Goal: Task Accomplishment & Management: Complete application form

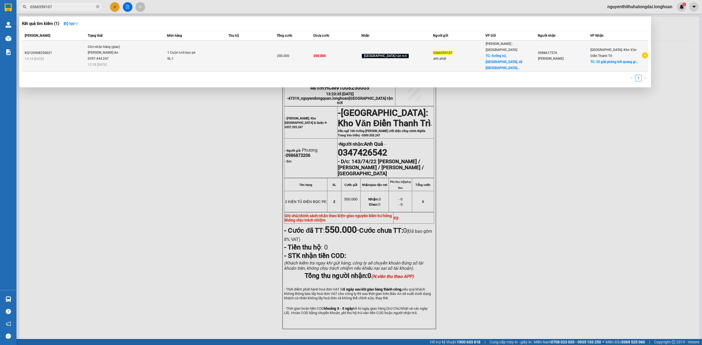
type input "0366559107"
click at [167, 55] on span "Chờ nhận hàng (giao) [PERSON_NAME] An 0397.444.247 12:38 [DATE]" at bounding box center [127, 55] width 79 height 23
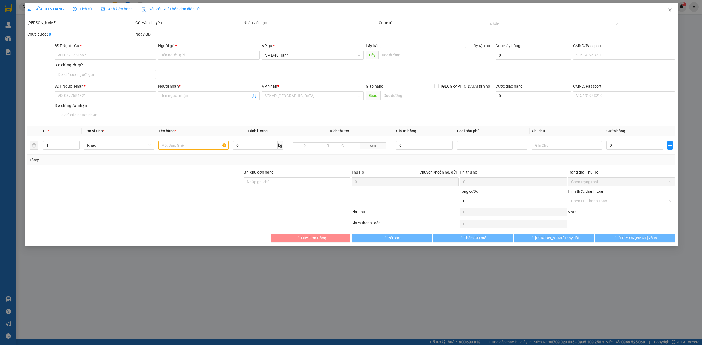
type input "0366559107"
type input "anh phát"
checkbox input "true"
type input "đường n2, [GEOGRAPHIC_DATA], [GEOGRAPHIC_DATA], [GEOGRAPHIC_DATA], [GEOGRAPHIC_…"
type input "0988617576"
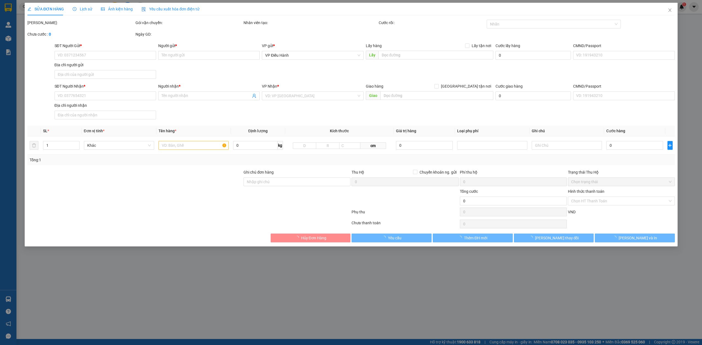
type input "[PERSON_NAME]"
checkbox input "true"
type input "35 giải phóng kđt quang giáp thạch khôi [GEOGRAPHIC_DATA]"
type input "200.000"
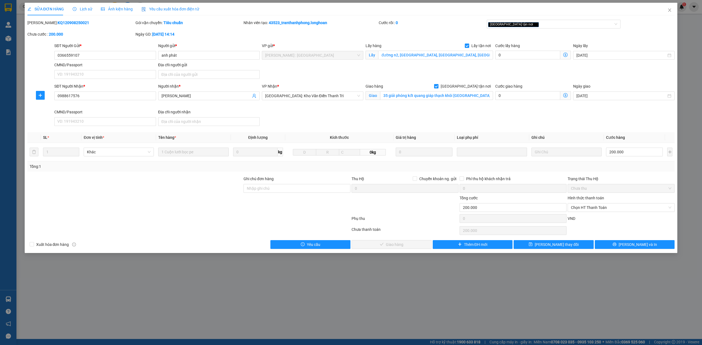
click at [85, 8] on span "Lịch sử" at bounding box center [82, 9] width 19 height 4
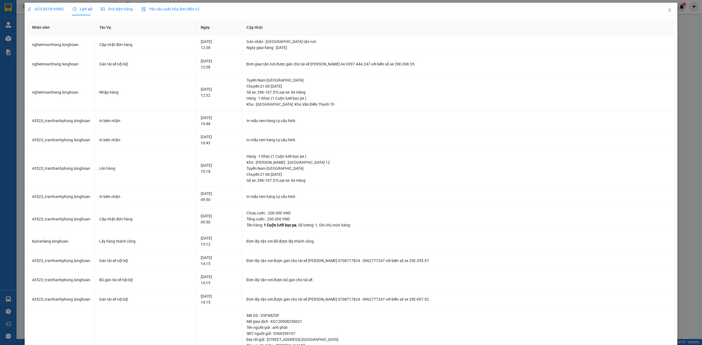
click at [54, 8] on span "SỬA ĐƠN HÀNG" at bounding box center [45, 9] width 36 height 4
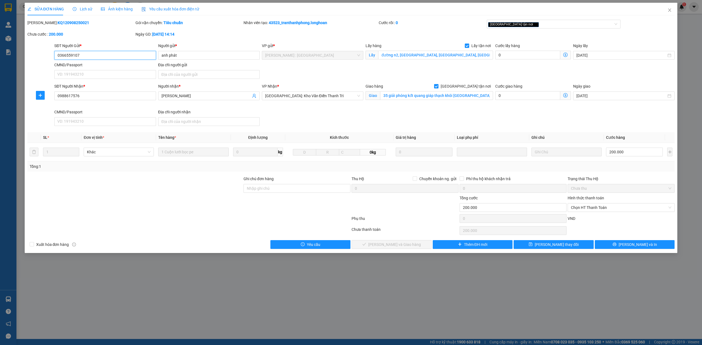
drag, startPoint x: 82, startPoint y: 57, endPoint x: 0, endPoint y: 62, distance: 82.6
click at [0, 62] on div "SỬA ĐƠN HÀNG Lịch sử Ảnh kiện hàng Yêu cầu xuất hóa đơn điện tử Total Paid Fee …" at bounding box center [351, 172] width 702 height 345
click at [669, 11] on icon "close" at bounding box center [669, 9] width 3 height 3
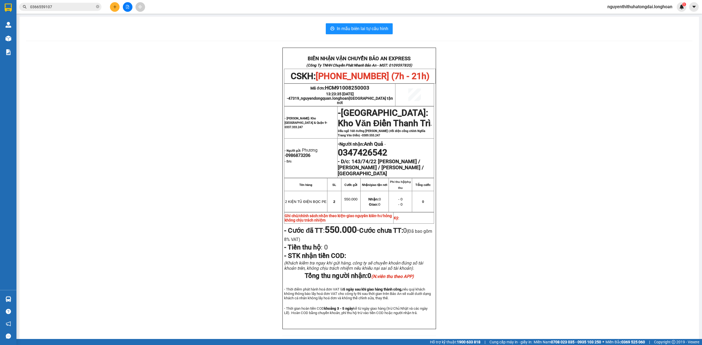
click at [73, 7] on input "0366559107" at bounding box center [62, 7] width 65 height 6
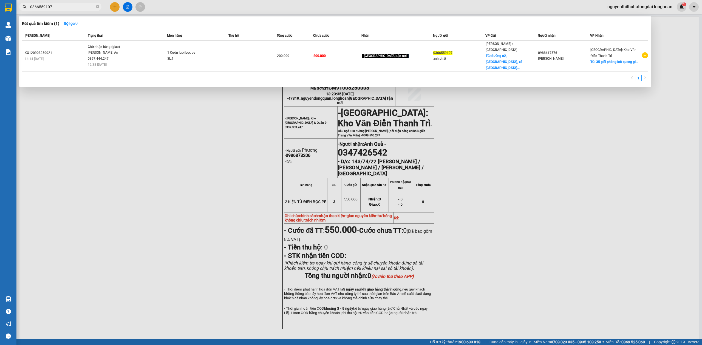
click at [73, 7] on input "0366559107" at bounding box center [62, 7] width 65 height 6
paste input "97 5005860"
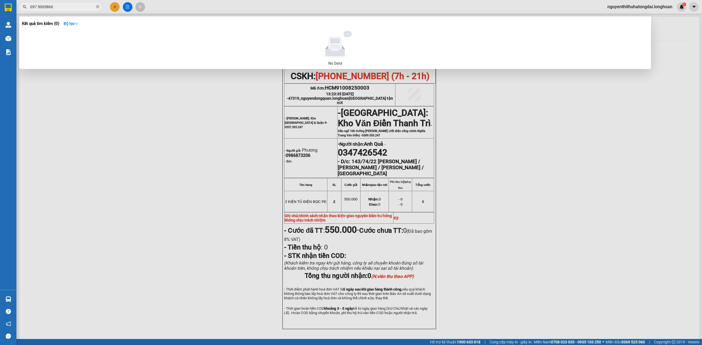
click at [40, 6] on input "097 5005860" at bounding box center [62, 7] width 65 height 6
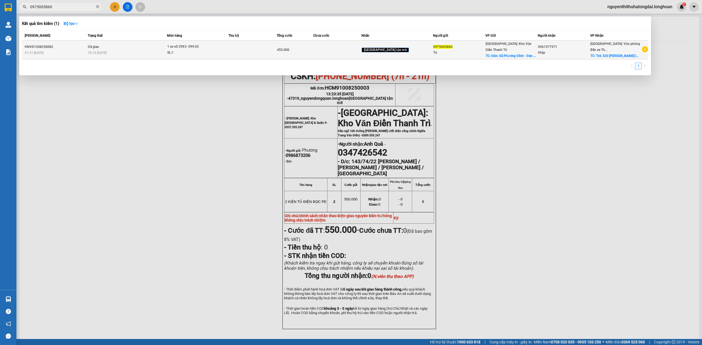
type input "0975005860"
click at [118, 47] on td "Đã giao 10:15 [DATE]" at bounding box center [126, 50] width 81 height 19
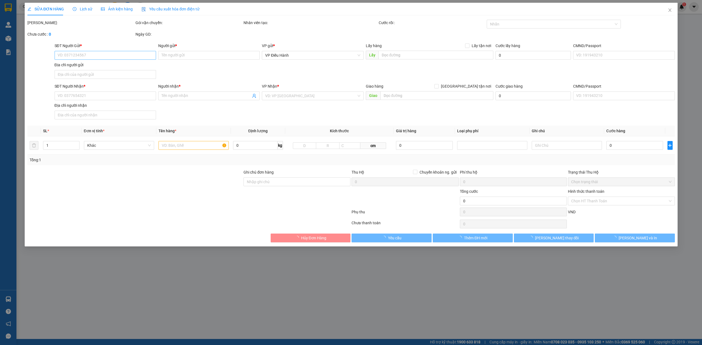
type input "0975005860"
type input "Tú"
checkbox input "true"
type input "Đón: Xã Phương Đình - [GEOGRAPHIC_DATA]"
type input "115.000"
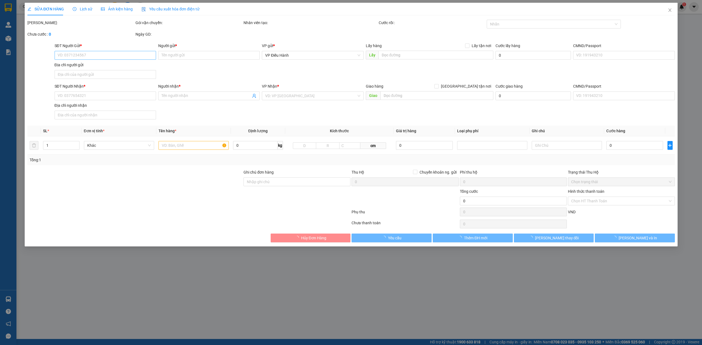
type input "0961577571"
type input "Hiệp"
checkbox input "true"
type input "Trả: 320 [PERSON_NAME] Thảo [PERSON_NAME] hải phòng"
type input "1 chìa khoá, ko đăng ký"
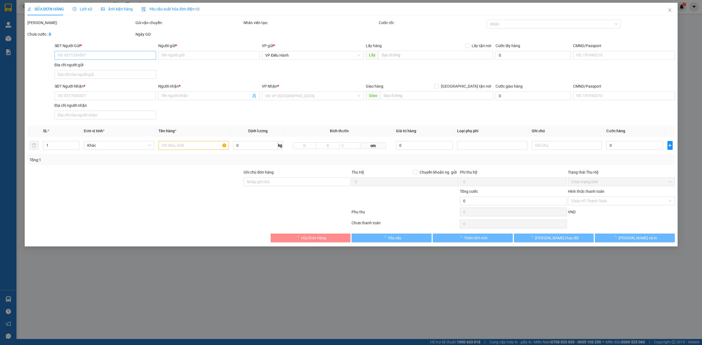
type input "455.000"
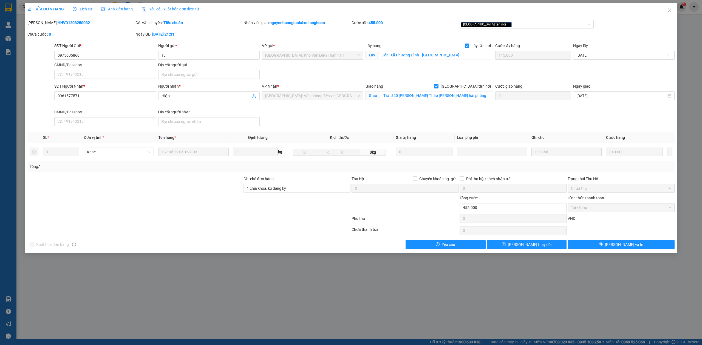
click at [84, 13] on div "Lịch sử" at bounding box center [82, 9] width 19 height 13
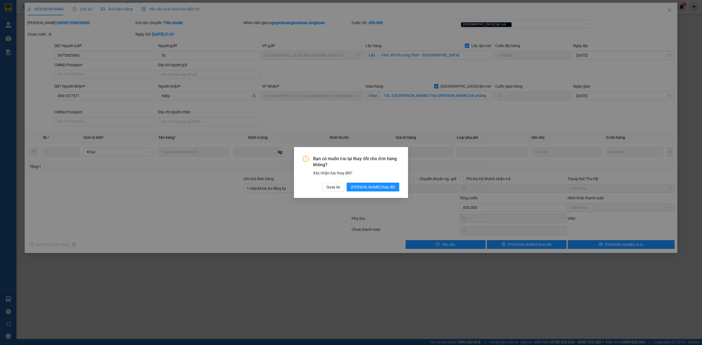
click at [381, 182] on div "Bạn có muốn lưu lại thay đổi cho đơn hàng không? Xác nhận lưu thay đổi? Quay lạ…" at bounding box center [351, 174] width 96 height 36
click at [384, 186] on span "[PERSON_NAME] thay đổi" at bounding box center [373, 187] width 44 height 6
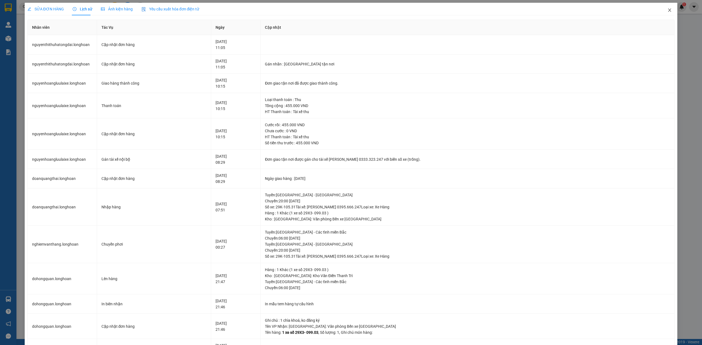
click at [668, 10] on span "Close" at bounding box center [669, 10] width 15 height 15
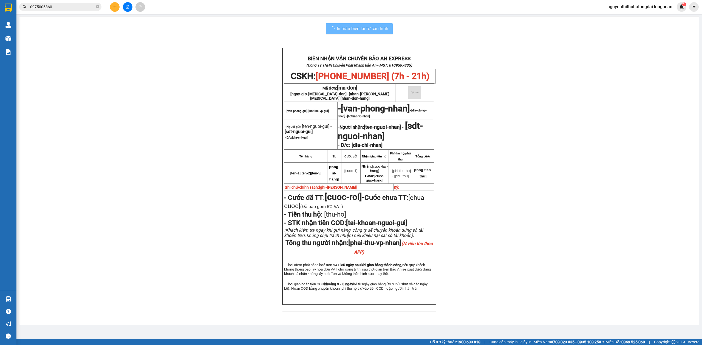
click at [73, 6] on input "0975005860" at bounding box center [62, 7] width 65 height 6
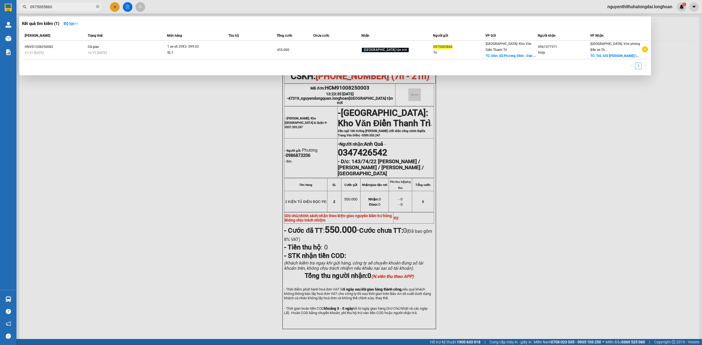
click at [73, 6] on input "0975005860" at bounding box center [62, 7] width 65 height 6
paste input "88617576"
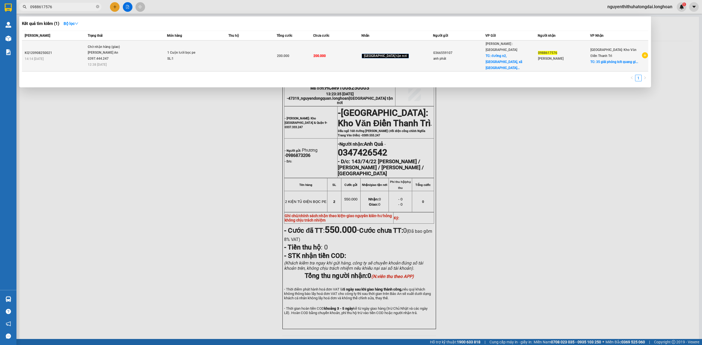
type input "0988617576"
click at [246, 53] on td at bounding box center [252, 56] width 48 height 31
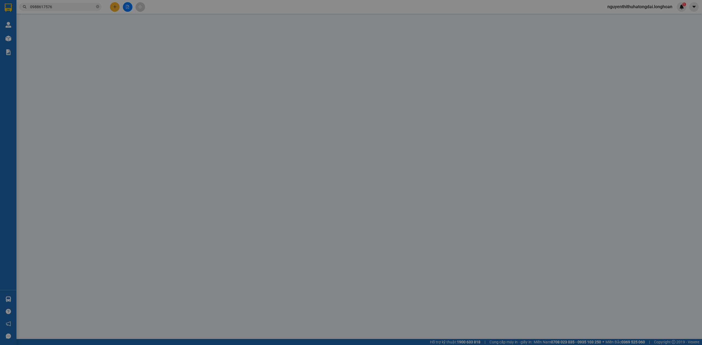
type input "0366559107"
type input "anh phát"
checkbox input "true"
type input "đường n2, [GEOGRAPHIC_DATA], [GEOGRAPHIC_DATA], [GEOGRAPHIC_DATA], [GEOGRAPHIC_…"
type input "0988617576"
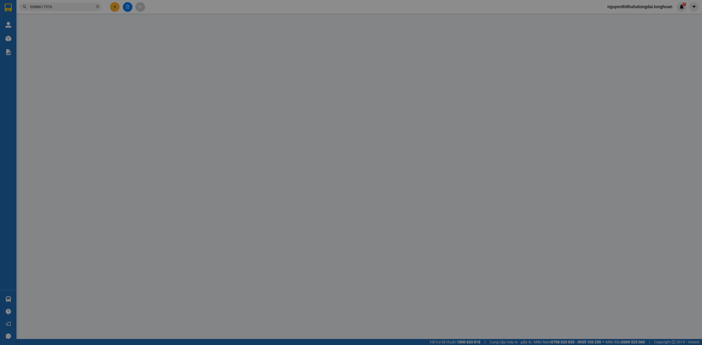
type input "[PERSON_NAME]"
checkbox input "true"
type input "35 giải phóng kđt quang giáp thạch khôi [GEOGRAPHIC_DATA]"
type input "200.000"
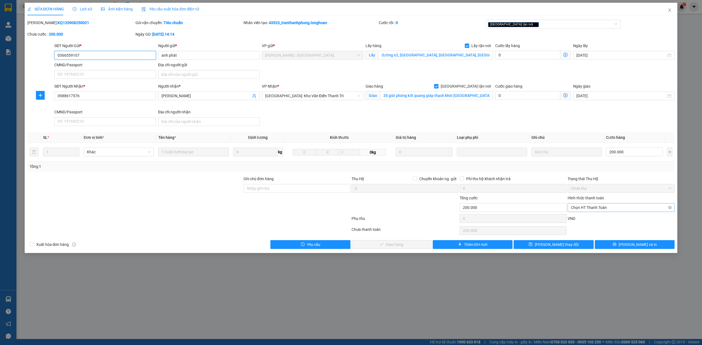
click at [641, 209] on span "Chọn HT Thanh Toán" at bounding box center [621, 208] width 100 height 8
click at [591, 239] on div "Chuyển khoản" at bounding box center [621, 237] width 100 height 6
type input "0"
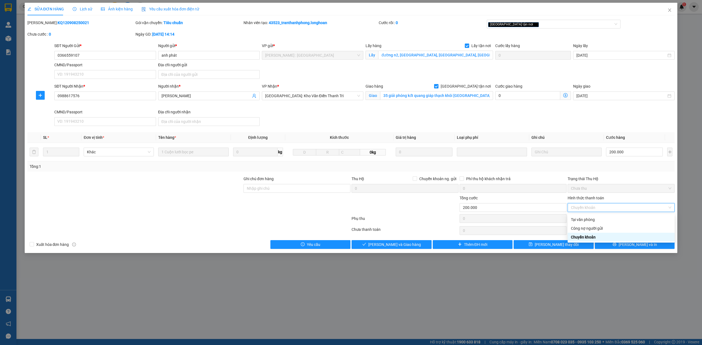
click at [621, 235] on div "Chuyển khoản" at bounding box center [621, 237] width 100 height 6
click at [630, 247] on span "[PERSON_NAME] và In" at bounding box center [637, 245] width 38 height 6
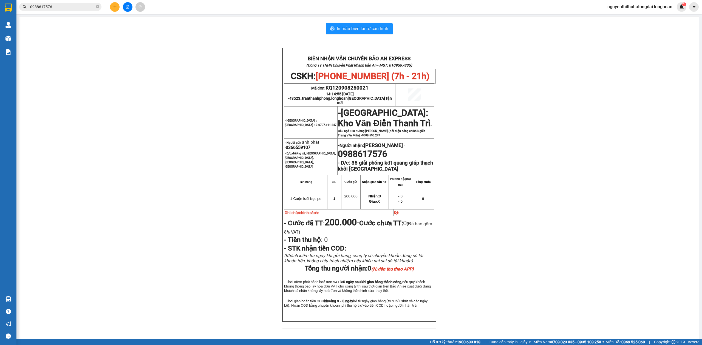
click at [56, 9] on input "0988617576" at bounding box center [62, 7] width 65 height 6
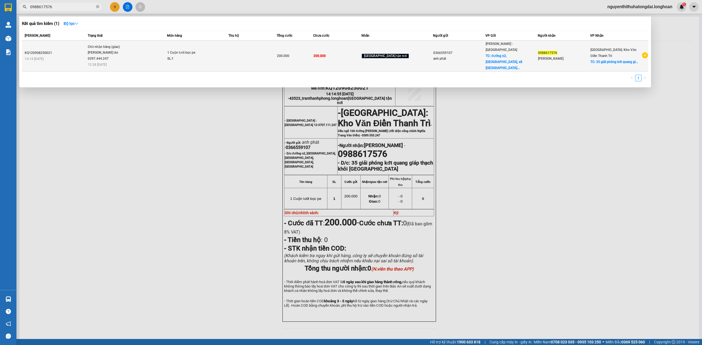
click at [115, 56] on div "[PERSON_NAME] An 0397.444.247" at bounding box center [108, 56] width 41 height 12
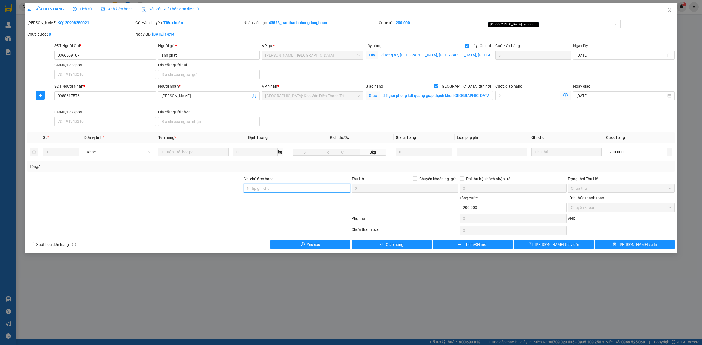
click at [265, 189] on input "Ghi chú đơn hàng" at bounding box center [296, 188] width 107 height 9
type input "d"
click at [574, 25] on div "[GEOGRAPHIC_DATA] tận nơi" at bounding box center [551, 24] width 126 height 7
type input "đã thanh toán cước"
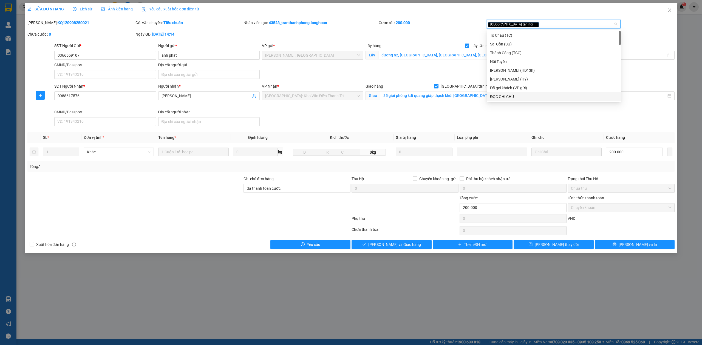
click at [511, 99] on div "ĐỌC GHI CHÚ" at bounding box center [553, 97] width 127 height 6
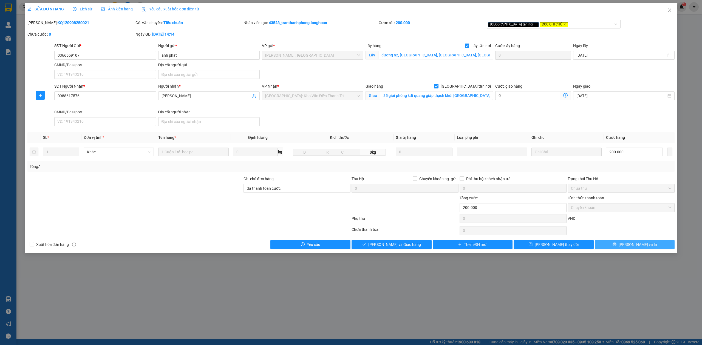
click at [602, 246] on button "[PERSON_NAME] và In" at bounding box center [634, 244] width 80 height 9
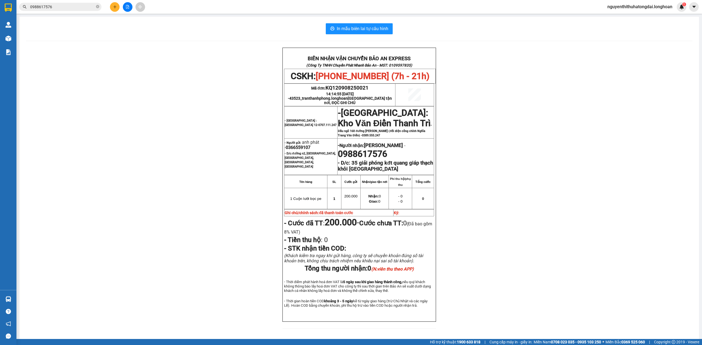
click at [75, 5] on input "0988617576" at bounding box center [62, 7] width 65 height 6
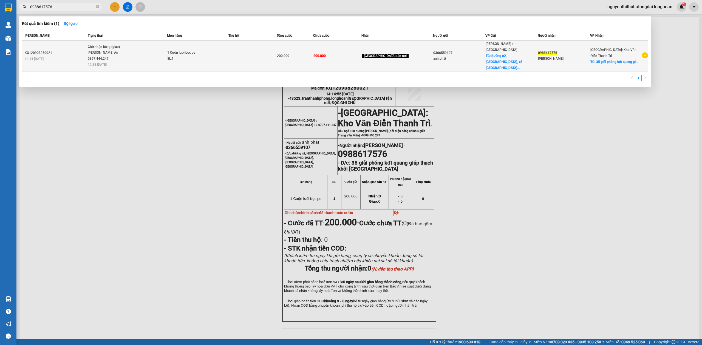
click at [150, 54] on span "Chờ nhận hàng (giao) [PERSON_NAME] An 0397.444.247 12:38 [DATE]" at bounding box center [127, 55] width 79 height 23
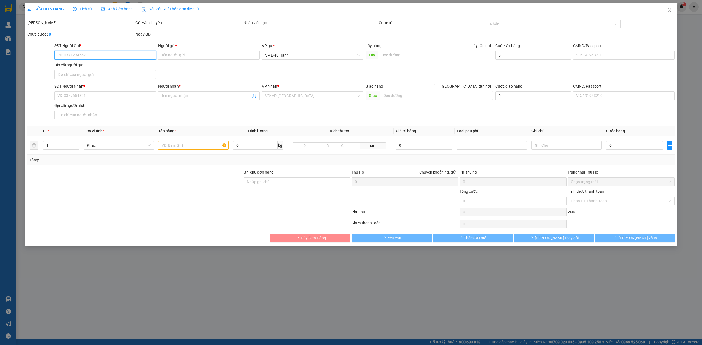
type input "0366559107"
type input "anh phát"
checkbox input "true"
type input "đường n2, [GEOGRAPHIC_DATA], [GEOGRAPHIC_DATA], [GEOGRAPHIC_DATA], [GEOGRAPHIC_…"
type input "0988617576"
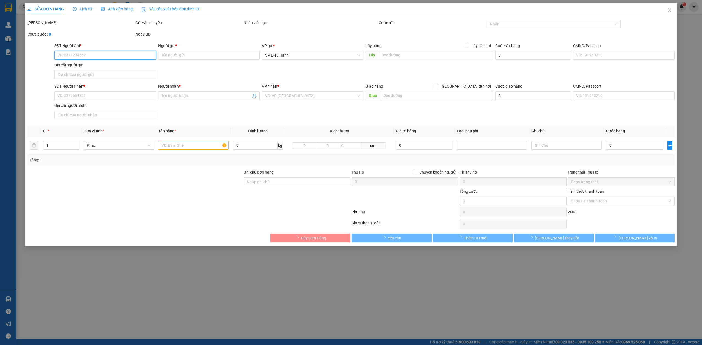
type input "[PERSON_NAME]"
checkbox input "true"
type input "35 giải phóng kđt quang giáp thạch khôi [GEOGRAPHIC_DATA]"
type input "đã thanh toán cước"
type input "200.000"
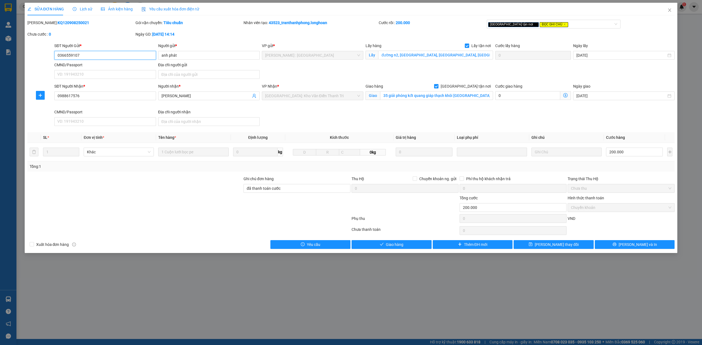
drag, startPoint x: 89, startPoint y: 54, endPoint x: 2, endPoint y: 87, distance: 93.6
click at [0, 88] on div "SỬA ĐƠN HÀNG Lịch sử Ảnh kiện hàng Yêu cầu xuất hóa đơn điện tử Total Paid Fee …" at bounding box center [351, 172] width 702 height 345
click at [636, 247] on span "[PERSON_NAME] và In" at bounding box center [637, 245] width 38 height 6
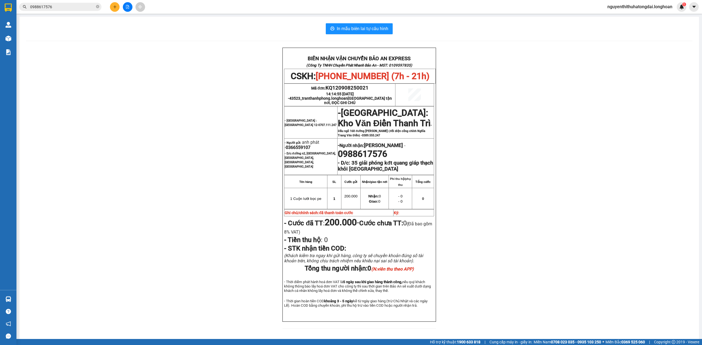
click at [60, 8] on input "0988617576" at bounding box center [62, 7] width 65 height 6
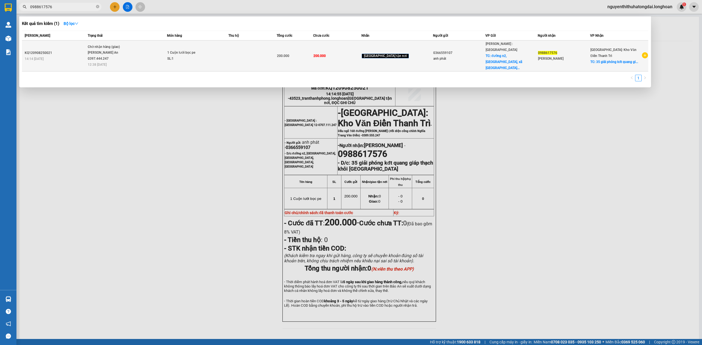
click at [78, 56] on div "14:14 [DATE]" at bounding box center [55, 59] width 61 height 6
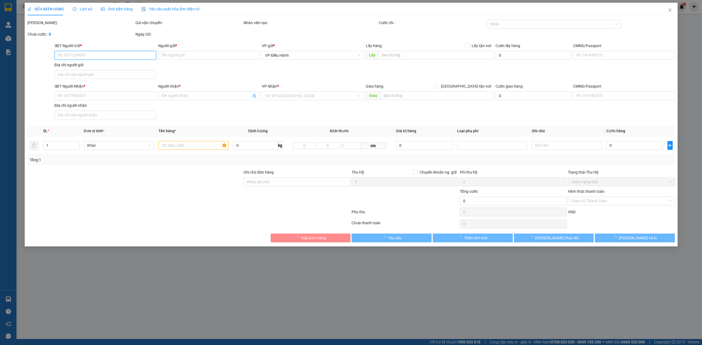
type input "0366559107"
type input "anh phát"
checkbox input "true"
type input "đường n2, [GEOGRAPHIC_DATA], [GEOGRAPHIC_DATA], [GEOGRAPHIC_DATA], [GEOGRAPHIC_…"
type input "0988617576"
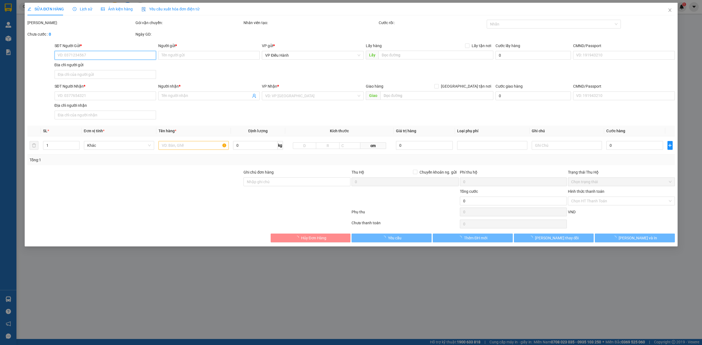
type input "[PERSON_NAME]"
checkbox input "true"
type input "35 giải phóng kđt quang giáp thạch khôi [GEOGRAPHIC_DATA]"
type input "đã thanh toán cước"
type input "200.000"
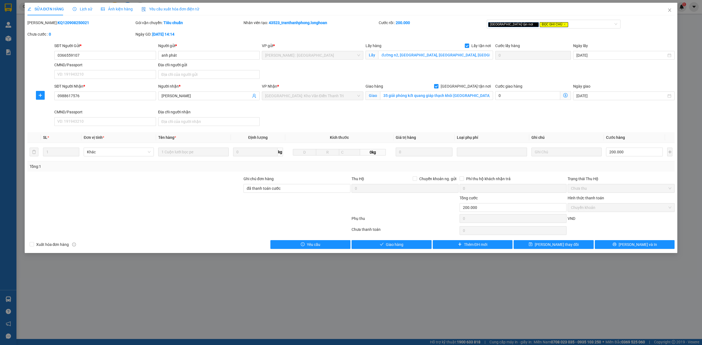
drag, startPoint x: 41, startPoint y: 23, endPoint x: 73, endPoint y: 23, distance: 32.3
click at [73, 23] on div "Mã ĐH: KQ120908250021" at bounding box center [80, 23] width 107 height 6
copy b "KQ120908250021"
click at [672, 10] on span "Close" at bounding box center [669, 10] width 15 height 15
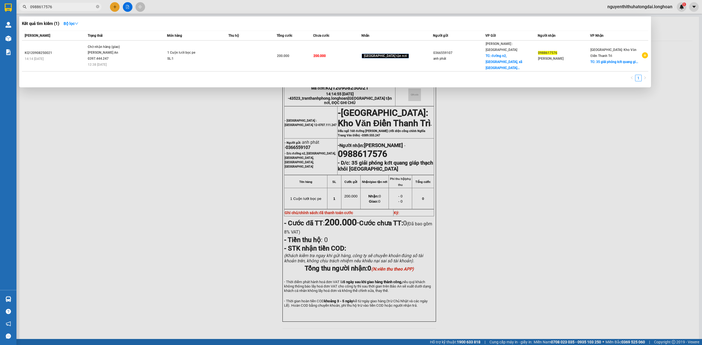
click at [75, 5] on input "0988617576" at bounding box center [62, 7] width 65 height 6
paste input "02236801"
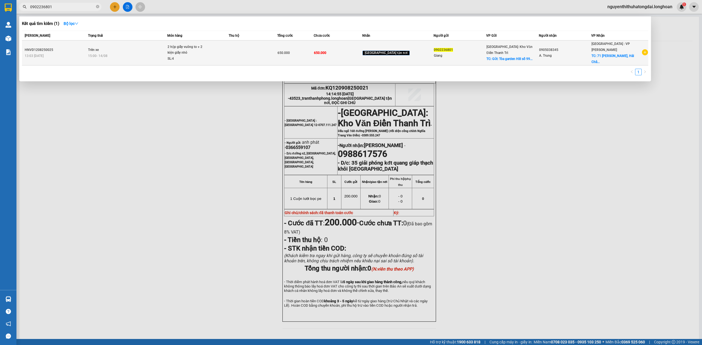
type input "0902236801"
click at [221, 47] on span "2 hộp giấy vuông to + 2 kiện giấy nhỏ SL: 4" at bounding box center [197, 53] width 61 height 18
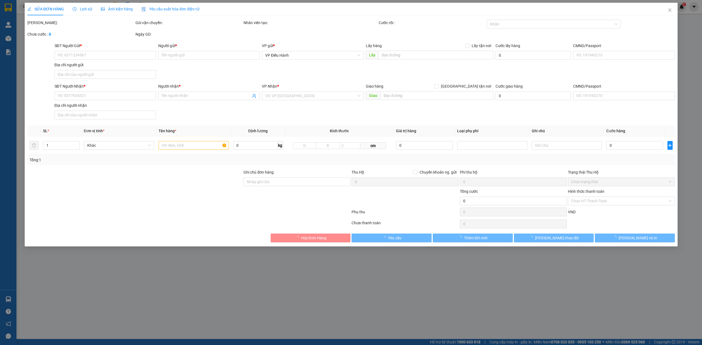
type input "0902236801"
type input "Giang"
checkbox input "true"
type input "Gửi: Tòa garden Hill số 99 [PERSON_NAME] nam từ [GEOGRAPHIC_DATA]"
type input "0905038345"
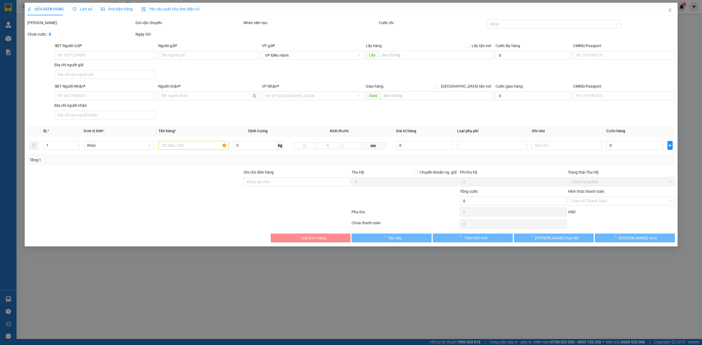
type input "A. Trung"
checkbox input "true"
type input "71 [PERSON_NAME], [GEOGRAPHIC_DATA], [GEOGRAPHIC_DATA]"
type input "650.000"
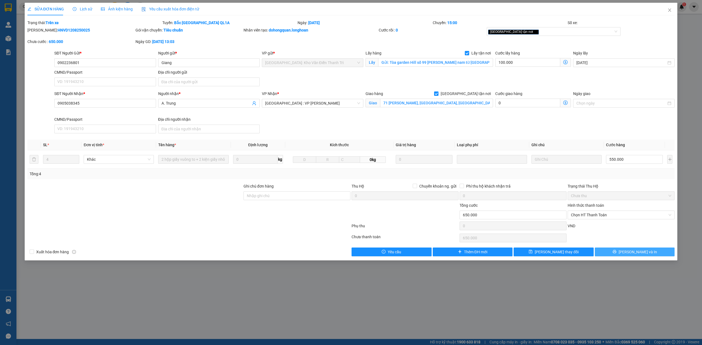
click at [623, 254] on button "[PERSON_NAME] và In" at bounding box center [634, 252] width 80 height 9
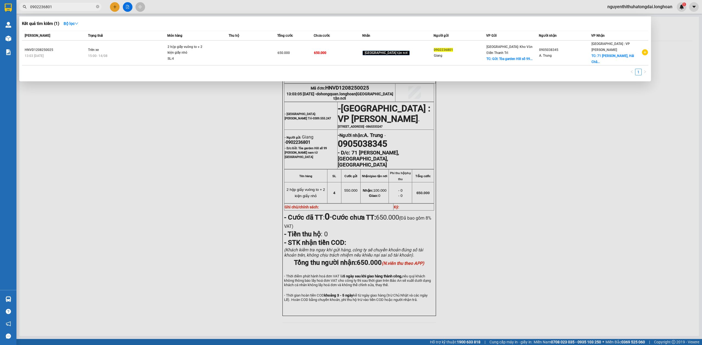
click at [75, 5] on input "0902236801" at bounding box center [62, 7] width 65 height 6
paste input "81702764"
type input "0817027641"
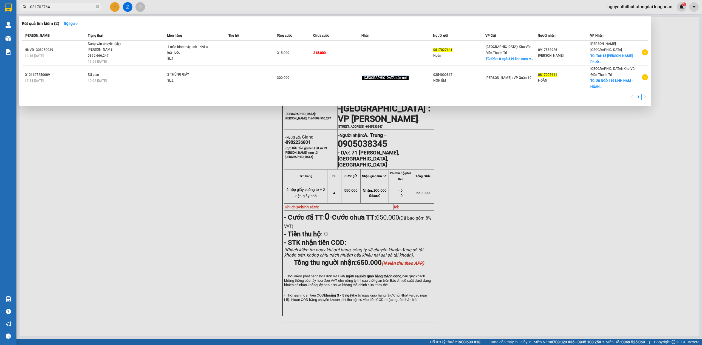
click at [50, 8] on input "0817027641" at bounding box center [62, 7] width 65 height 6
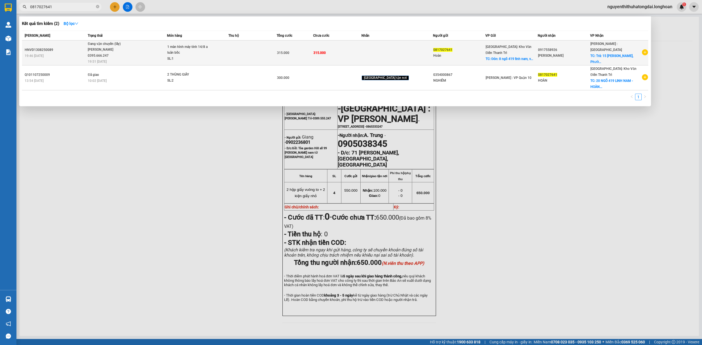
click at [145, 48] on span "Đang vận chuyển (lấy) [PERSON_NAME] 0395.666.247 19:51 [DATE]" at bounding box center [127, 52] width 79 height 23
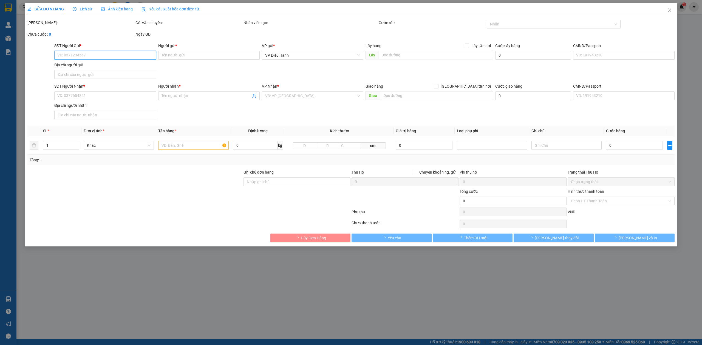
type input "0817027641"
type input "Hoàn"
checkbox input "true"
type input "Đón: 8 ngõ 419 lĩnh nam, [GEOGRAPHIC_DATA], [GEOGRAPHIC_DATA]"
type input "0917558926"
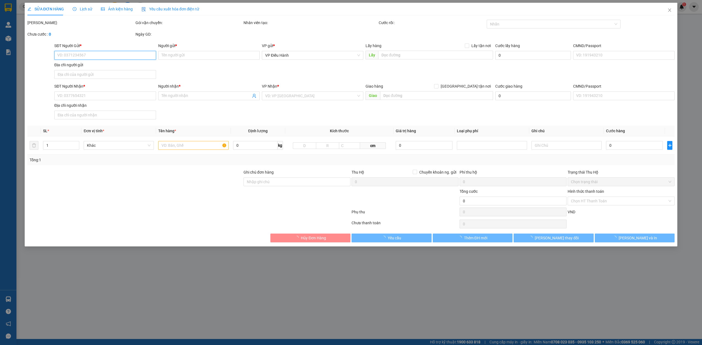
type input "[PERSON_NAME]"
checkbox input "true"
type input "Trả: 15 [PERSON_NAME], Phường 13 [GEOGRAPHIC_DATA], [GEOGRAPHIC_DATA]"
type input "315.000"
type input "30.000"
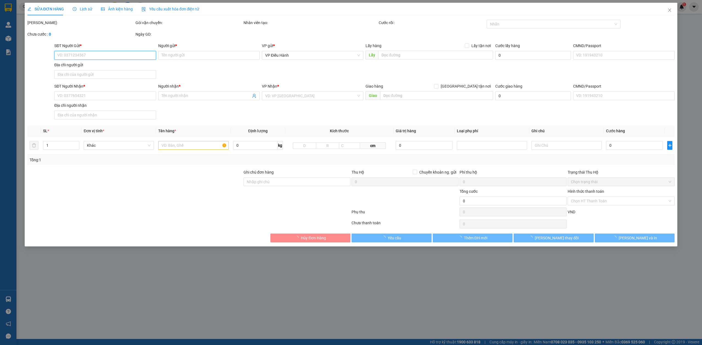
type input "315.000"
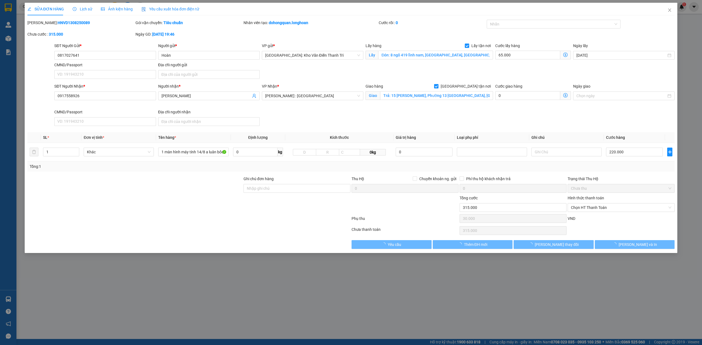
click at [81, 10] on span "Lịch sử" at bounding box center [82, 9] width 19 height 4
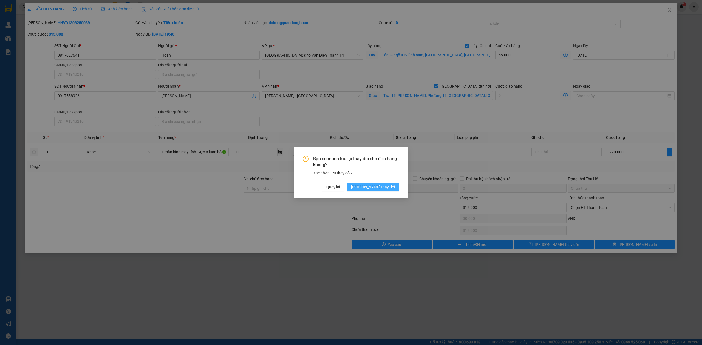
click at [387, 185] on span "[PERSON_NAME] thay đổi" at bounding box center [373, 187] width 44 height 6
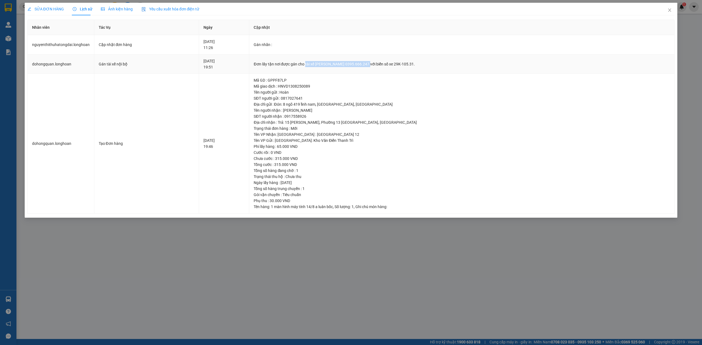
drag, startPoint x: 323, startPoint y: 65, endPoint x: 383, endPoint y: 66, distance: 59.8
click at [383, 66] on div "Đơn lấy tận nơi được gán cho tài xế [PERSON_NAME] 0395.666.247 với biển số xe 2…" at bounding box center [462, 64] width 416 height 6
copy div "tài xế [PERSON_NAME] 0395.666.247"
drag, startPoint x: 676, startPoint y: 16, endPoint x: 671, endPoint y: 13, distance: 4.9
click at [674, 16] on span "Close" at bounding box center [669, 10] width 15 height 15
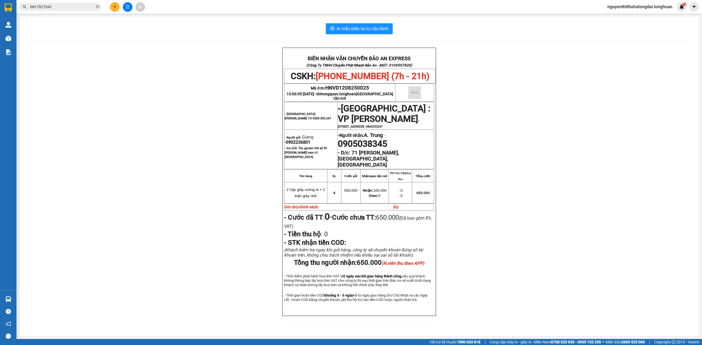
click at [63, 7] on input "0817027641" at bounding box center [62, 7] width 65 height 6
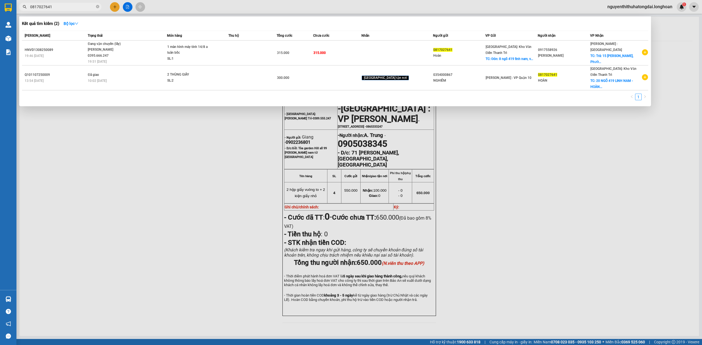
click at [63, 7] on input "0817027641" at bounding box center [62, 7] width 65 height 6
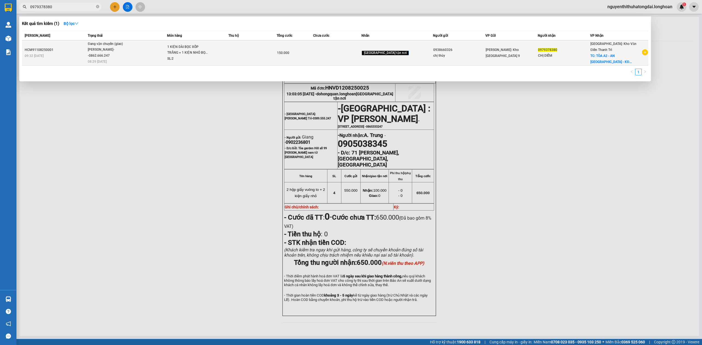
type input "0979378380"
click at [150, 48] on span "Đang vận chuyển (giao) [PERSON_NAME]--0862.666.247 08:29 [DATE]" at bounding box center [127, 52] width 79 height 23
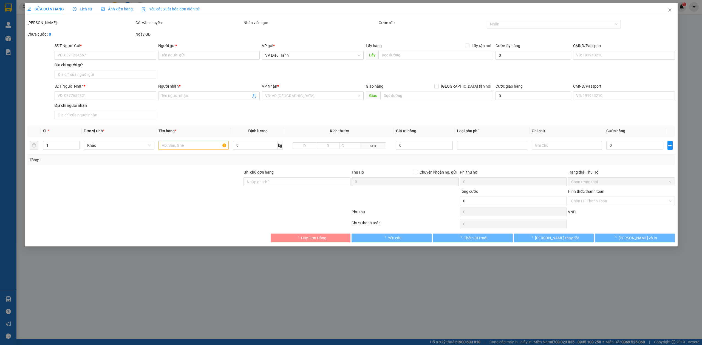
type input "0938660326"
type input "chị thủy"
type input "0979378380"
type input "CHỊ DIỄM"
checkbox input "true"
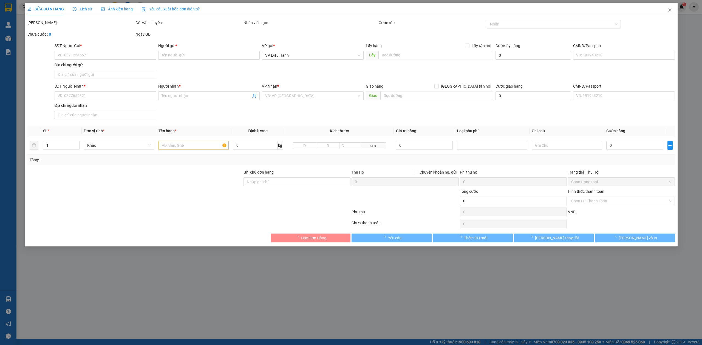
type input "TÒA A2 - AN [GEOGRAPHIC_DATA] - KĐT THÀNH PHỐ GIAO [STREET_ADDRESS]"
type input "nhận theo kiện-giao nguyên kiên-hư hỏng không chịu trách nhiệm"
type input "150.000"
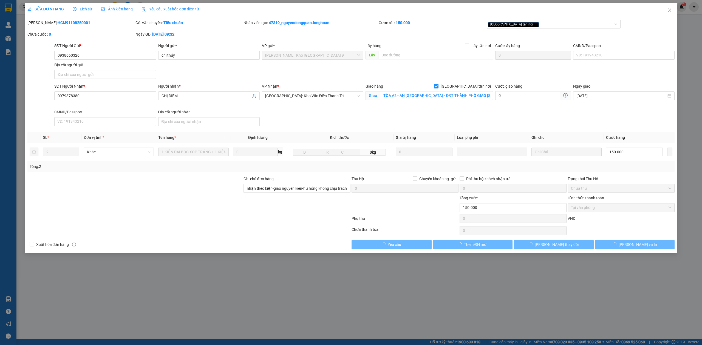
click at [76, 12] on div "Lịch sử" at bounding box center [82, 9] width 19 height 13
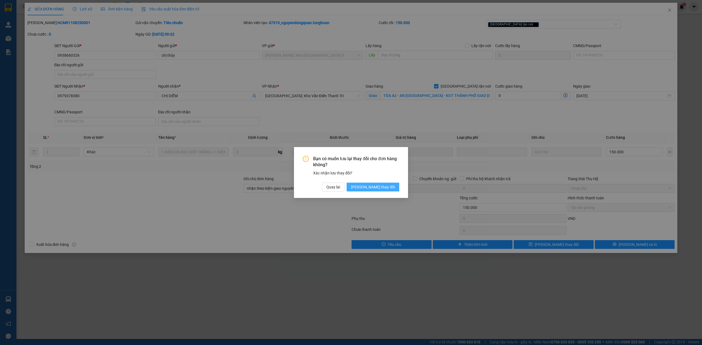
click at [380, 189] on span "[PERSON_NAME] thay đổi" at bounding box center [373, 187] width 44 height 6
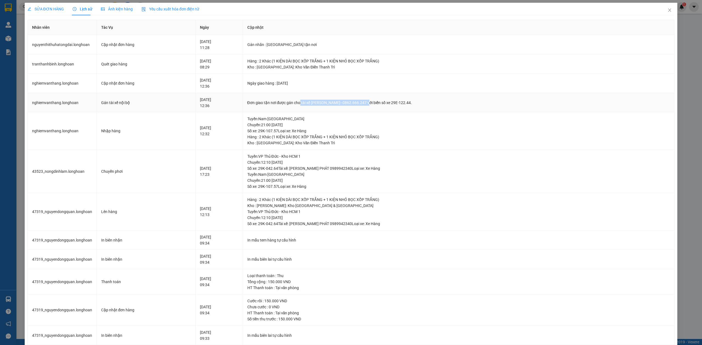
drag, startPoint x: 294, startPoint y: 103, endPoint x: 358, endPoint y: 112, distance: 64.3
click at [358, 112] on td "Đơn giao tận nơi được gán cho tài xế [PERSON_NAME]--0862.666.247 với biển số xe…" at bounding box center [459, 102] width 432 height 19
copy div "tài xế [PERSON_NAME]--0862.666.247"
click at [667, 12] on icon "close" at bounding box center [669, 10] width 4 height 4
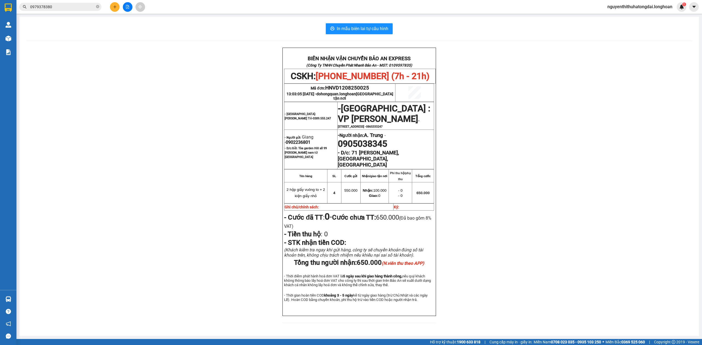
click at [60, 9] on input "0979378380" at bounding box center [62, 7] width 65 height 6
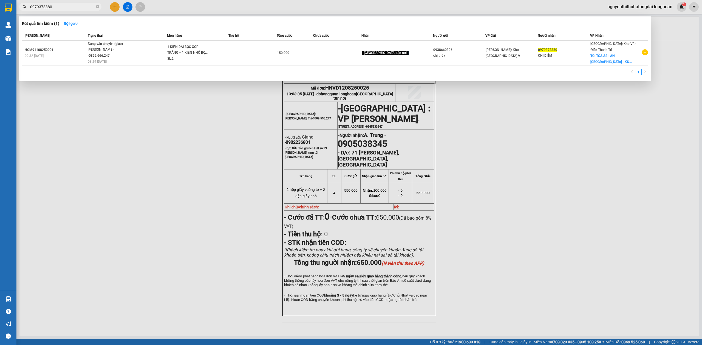
click at [60, 9] on input "0979378380" at bounding box center [62, 7] width 65 height 6
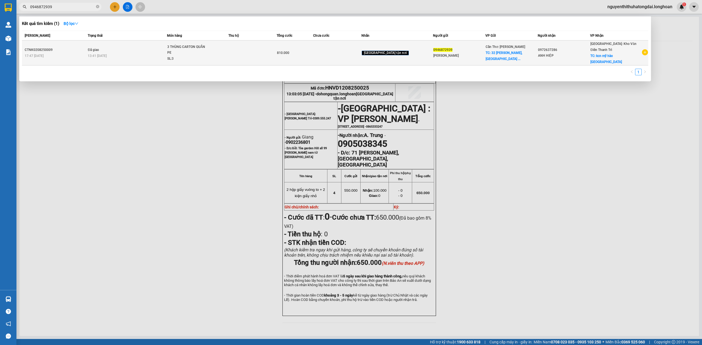
type input "0946872939"
click at [176, 51] on tr "CTNK0208250009 17:47 [DATE] Đã giao 13:41 [DATE] 3 THÙNG CARTON QUẮN PE SL: 3 8…" at bounding box center [335, 53] width 626 height 25
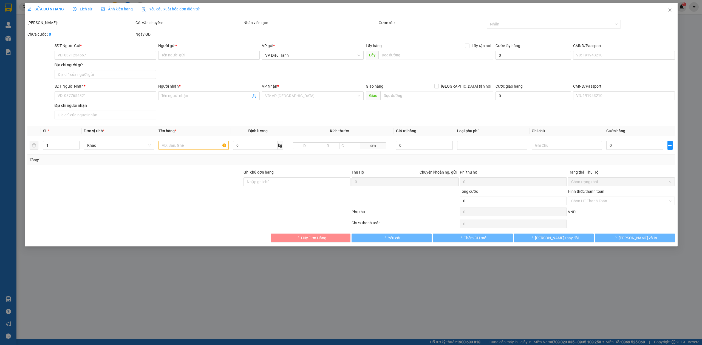
type input "0946872939"
type input "[PERSON_NAME]"
checkbox input "true"
type input "32 [PERSON_NAME], [GEOGRAPHIC_DATA], [GEOGRAPHIC_DATA], [GEOGRAPHIC_DATA], Tỉnh…"
type input "0972637286"
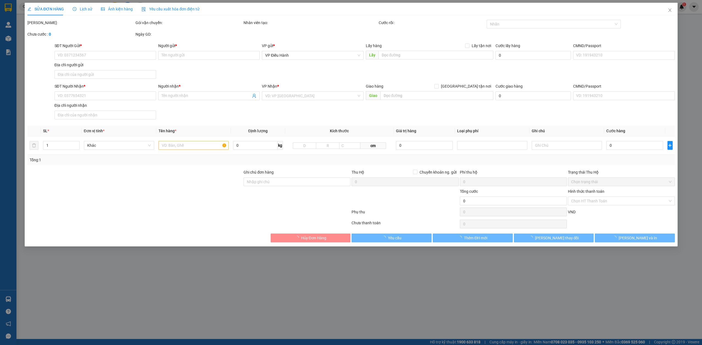
type input "ANH HIỆP"
checkbox input "true"
type input "kcn mỹ hào [GEOGRAPHIC_DATA]"
type input "810.000"
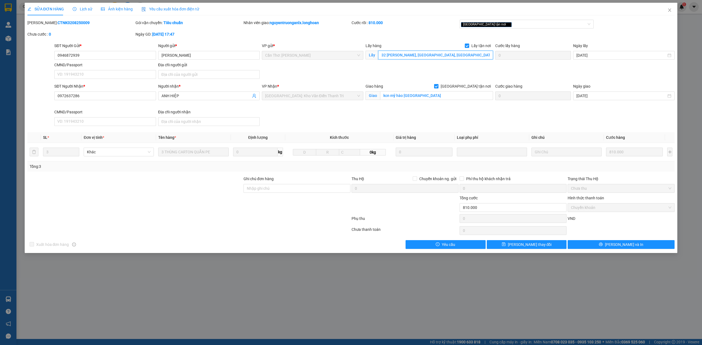
click at [466, 56] on input "32 [PERSON_NAME], [GEOGRAPHIC_DATA], [GEOGRAPHIC_DATA], [GEOGRAPHIC_DATA], Tỉnh…" at bounding box center [435, 55] width 115 height 9
drag, startPoint x: 42, startPoint y: 22, endPoint x: 79, endPoint y: 21, distance: 37.8
click at [79, 21] on div "[PERSON_NAME]: CTNK0208250009" at bounding box center [80, 23] width 107 height 6
copy b "CTNK0208250009"
drag, startPoint x: 90, startPoint y: 58, endPoint x: 35, endPoint y: 55, distance: 54.9
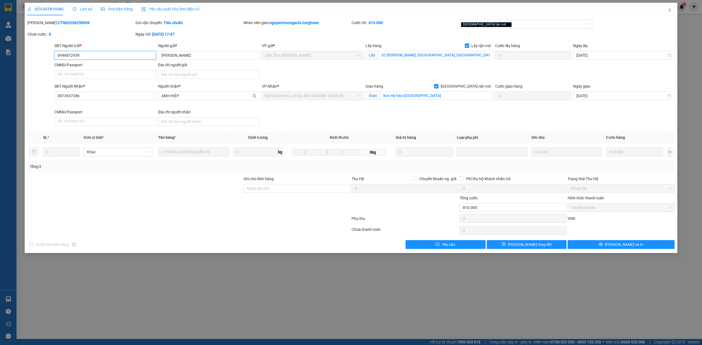
click at [35, 55] on div "SĐT Người Gửi * 0946872939 0946872939 Người gửi * [PERSON_NAME] VP gửi * Cần Th…" at bounding box center [351, 62] width 648 height 38
click at [587, 243] on button "[PERSON_NAME] và In" at bounding box center [620, 244] width 107 height 9
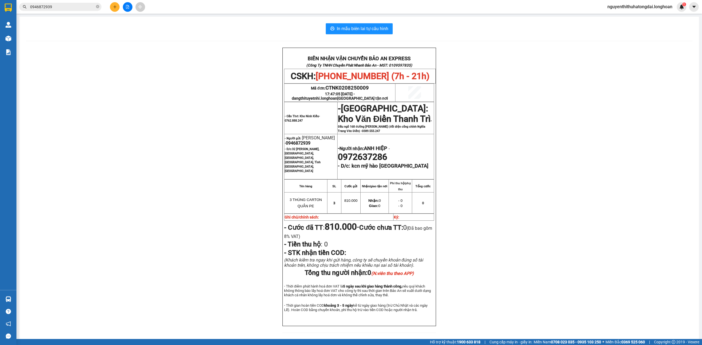
click at [84, 3] on span "0946872939" at bounding box center [60, 7] width 82 height 8
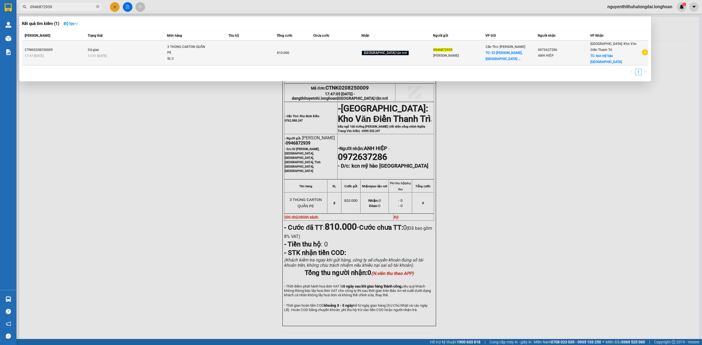
click at [102, 56] on td "Đã giao 13:41 [DATE]" at bounding box center [126, 53] width 81 height 25
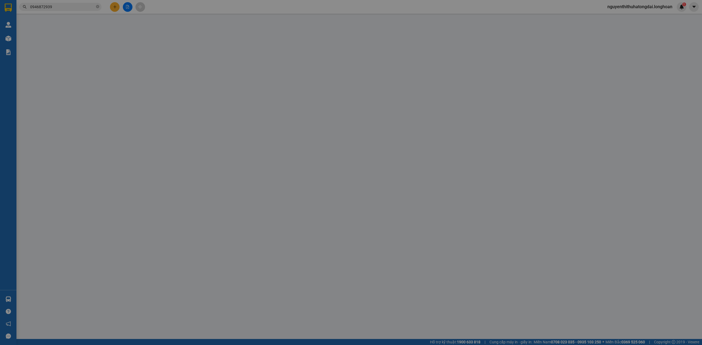
type input "0946872939"
type input "[PERSON_NAME]"
checkbox input "true"
type input "32 [PERSON_NAME], [GEOGRAPHIC_DATA], [GEOGRAPHIC_DATA], [GEOGRAPHIC_DATA], Tỉnh…"
type input "0972637286"
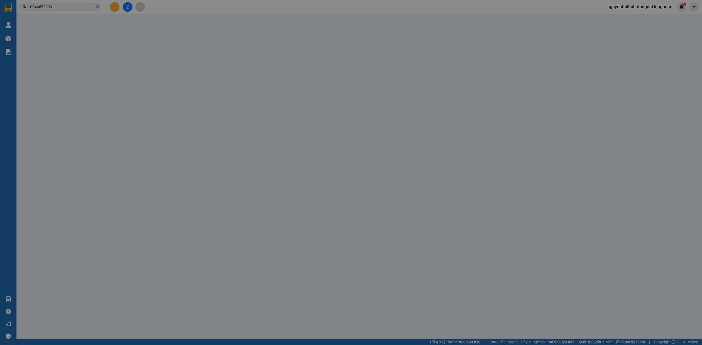
type input "ANH HIỆP"
checkbox input "true"
type input "kcn mỹ hào [GEOGRAPHIC_DATA]"
type input "810.000"
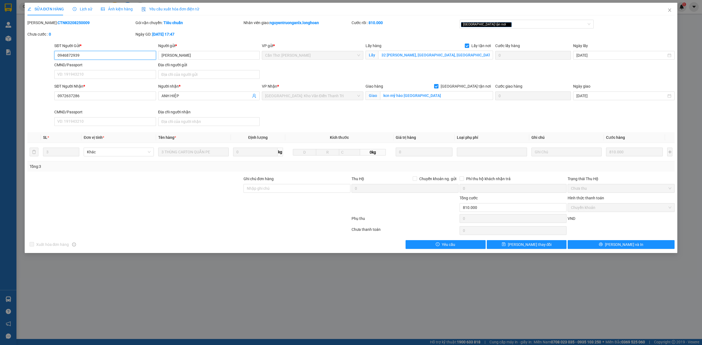
drag, startPoint x: 89, startPoint y: 58, endPoint x: 0, endPoint y: 56, distance: 89.1
click at [0, 56] on div "SỬA ĐƠN HÀNG Lịch sử Ảnh kiện hàng Yêu cầu xuất hóa đơn điện tử Total Paid Fee …" at bounding box center [351, 172] width 702 height 345
click at [602, 246] on icon "printer" at bounding box center [601, 245] width 4 height 4
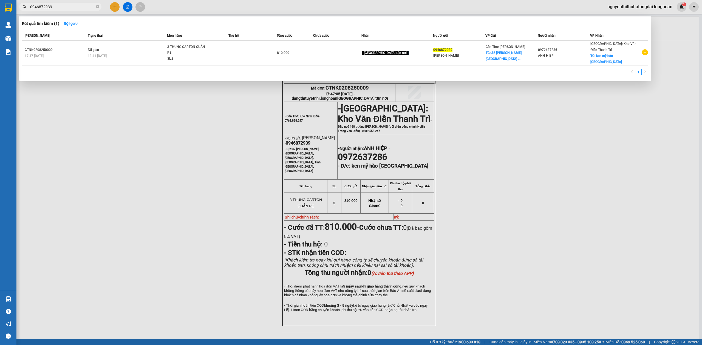
click at [70, 9] on input "0946872939" at bounding box center [62, 7] width 65 height 6
paste input "392294994"
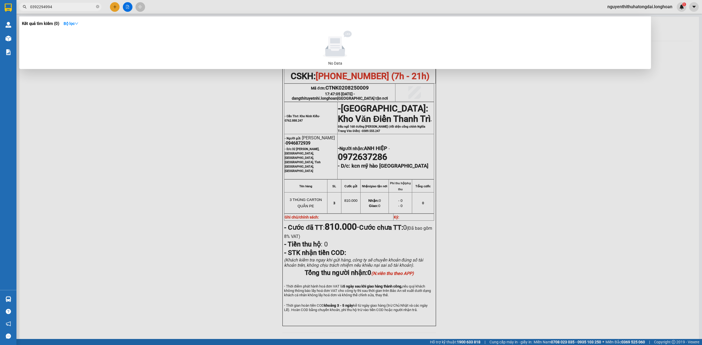
click at [60, 8] on input "0392294994" at bounding box center [62, 7] width 65 height 6
paste input "57005005"
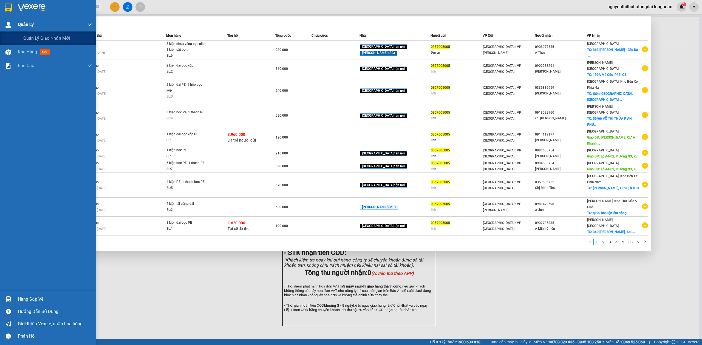
click at [0, 18] on section "Kết quả tìm kiếm ( 86 ) Bộ lọc Mã ĐH Trạng thái Món hàng Thu hộ Tổng cước Chưa …" at bounding box center [351, 172] width 702 height 345
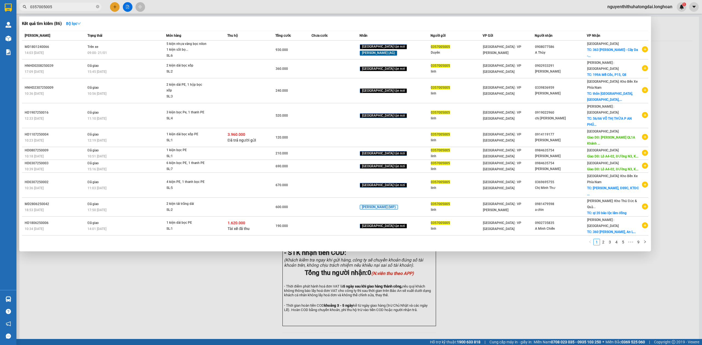
click at [57, 7] on input "0357005005" at bounding box center [62, 7] width 65 height 6
paste input "907.909.904"
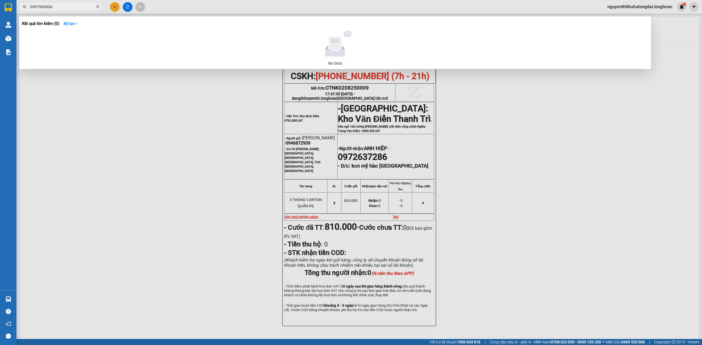
click at [43, 8] on input "0907909904" at bounding box center [62, 7] width 65 height 6
paste input "39214575"
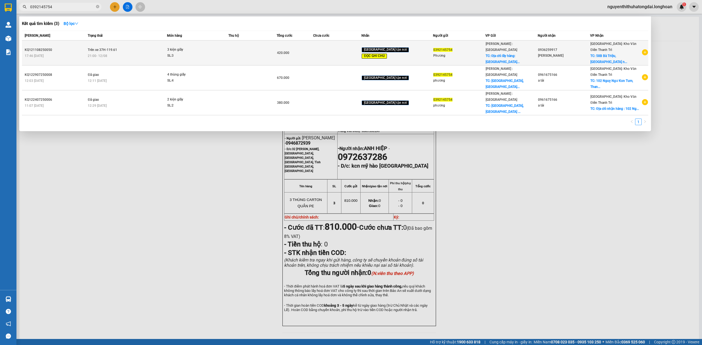
type input "0392145754"
click at [228, 47] on span "3 kiện giấy SL: 3" at bounding box center [197, 53] width 61 height 12
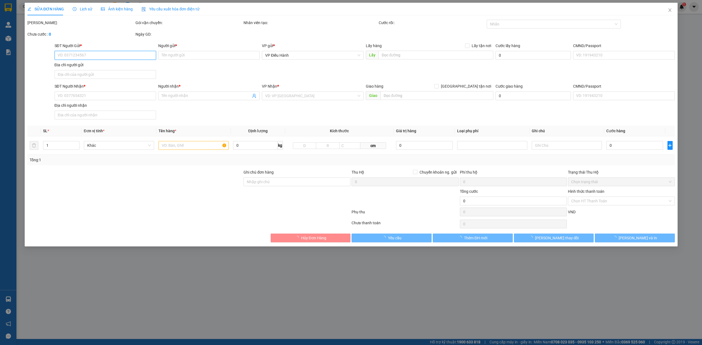
type input "0392145754"
type input "Phương"
checkbox input "true"
type input "Địa chỉ lấy hàng: [GEOGRAPHIC_DATA], [GEOGRAPHIC_DATA], (TÀI XẾ GỌI TRƯỚC KHI Đ…"
type input "0936259917"
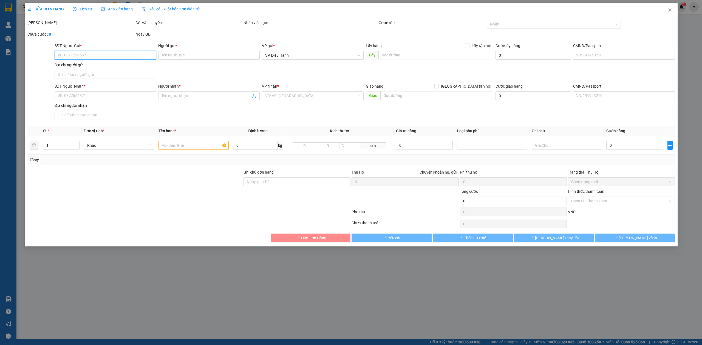
type input "[PERSON_NAME]"
checkbox input "true"
type input "[GEOGRAPHIC_DATA], cửa nam [GEOGRAPHIC_DATA]"
type input "TÀI XẾ GIAO HÀNG CHE TIỀN CƯỚC HÀNG TRƯỚC KHI GIAO CHO KHÁCH"
type input "420.000"
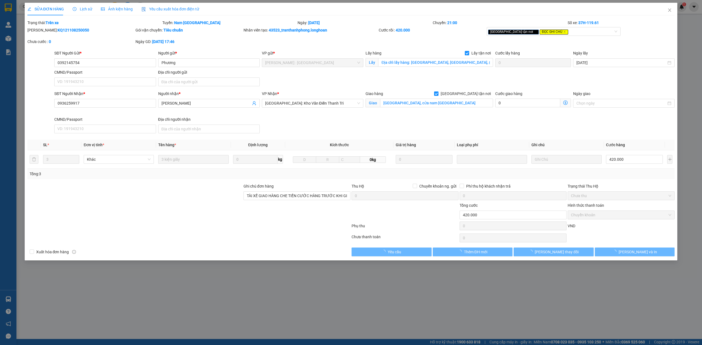
click at [80, 10] on span "Lịch sử" at bounding box center [82, 9] width 19 height 4
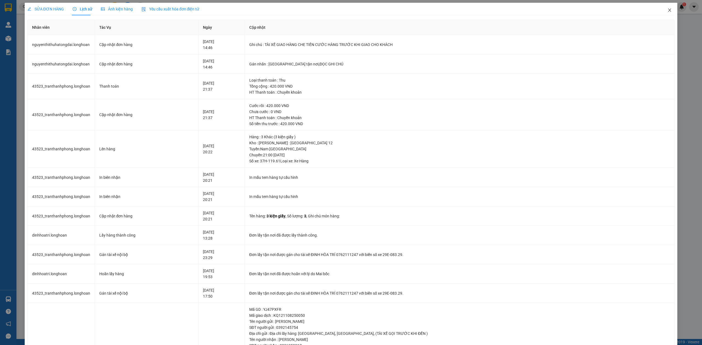
click at [667, 12] on icon "close" at bounding box center [669, 10] width 4 height 4
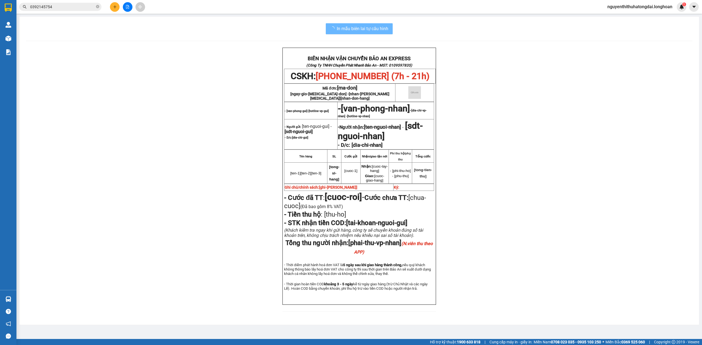
click at [54, 10] on span "0392145754" at bounding box center [60, 7] width 82 height 8
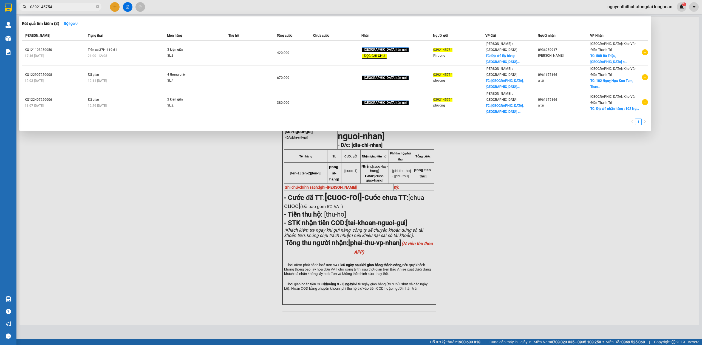
click at [53, 8] on input "0392145754" at bounding box center [62, 7] width 65 height 6
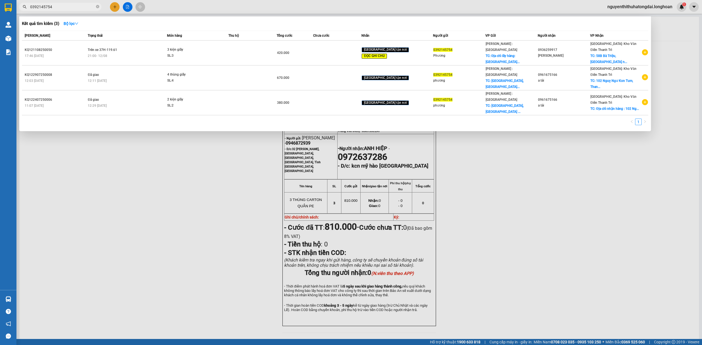
paste input "29499"
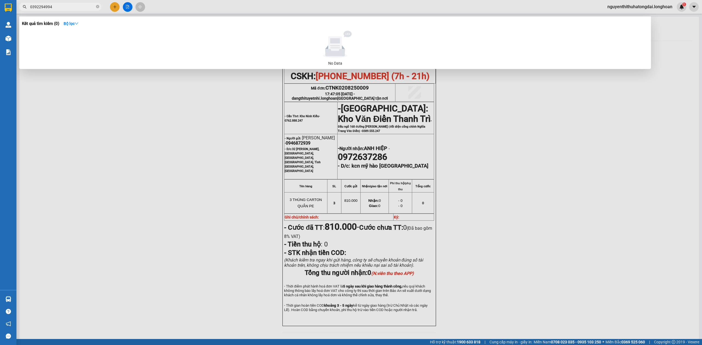
click at [72, 6] on input "0392294994" at bounding box center [62, 7] width 65 height 6
paste input "905038345"
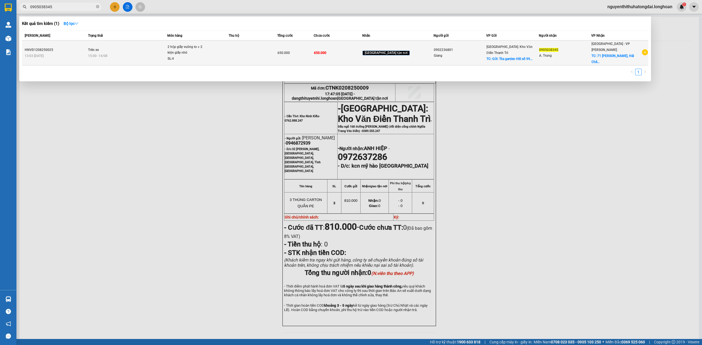
type input "0905038345"
click at [80, 53] on div "13:03 [DATE]" at bounding box center [56, 56] width 62 height 6
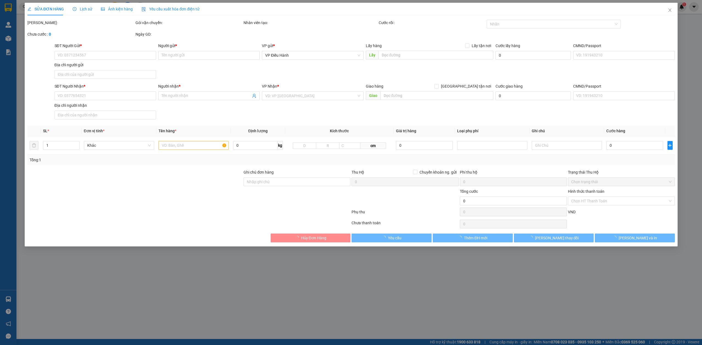
type input "0902236801"
type input "Giang"
checkbox input "true"
type input "Gửi: Tòa garden Hill số 99 [PERSON_NAME] nam từ [GEOGRAPHIC_DATA]"
type input "0905038345"
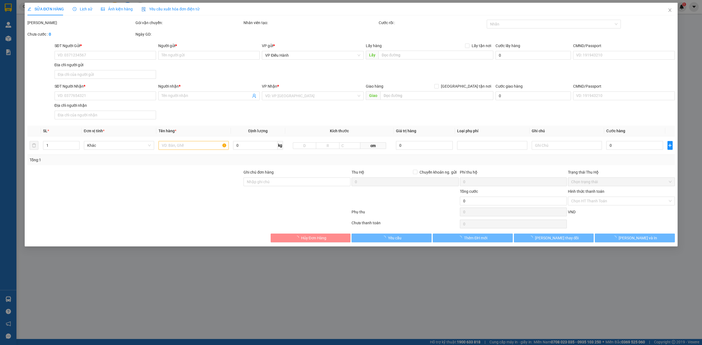
type input "A. Trung"
checkbox input "true"
type input "71 [PERSON_NAME], [GEOGRAPHIC_DATA], [GEOGRAPHIC_DATA]"
type input "650.000"
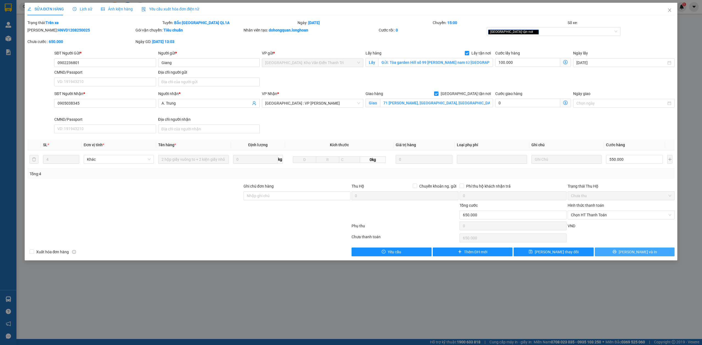
click at [630, 254] on span "[PERSON_NAME] và In" at bounding box center [637, 252] width 38 height 6
